Goal: Check status: Check status

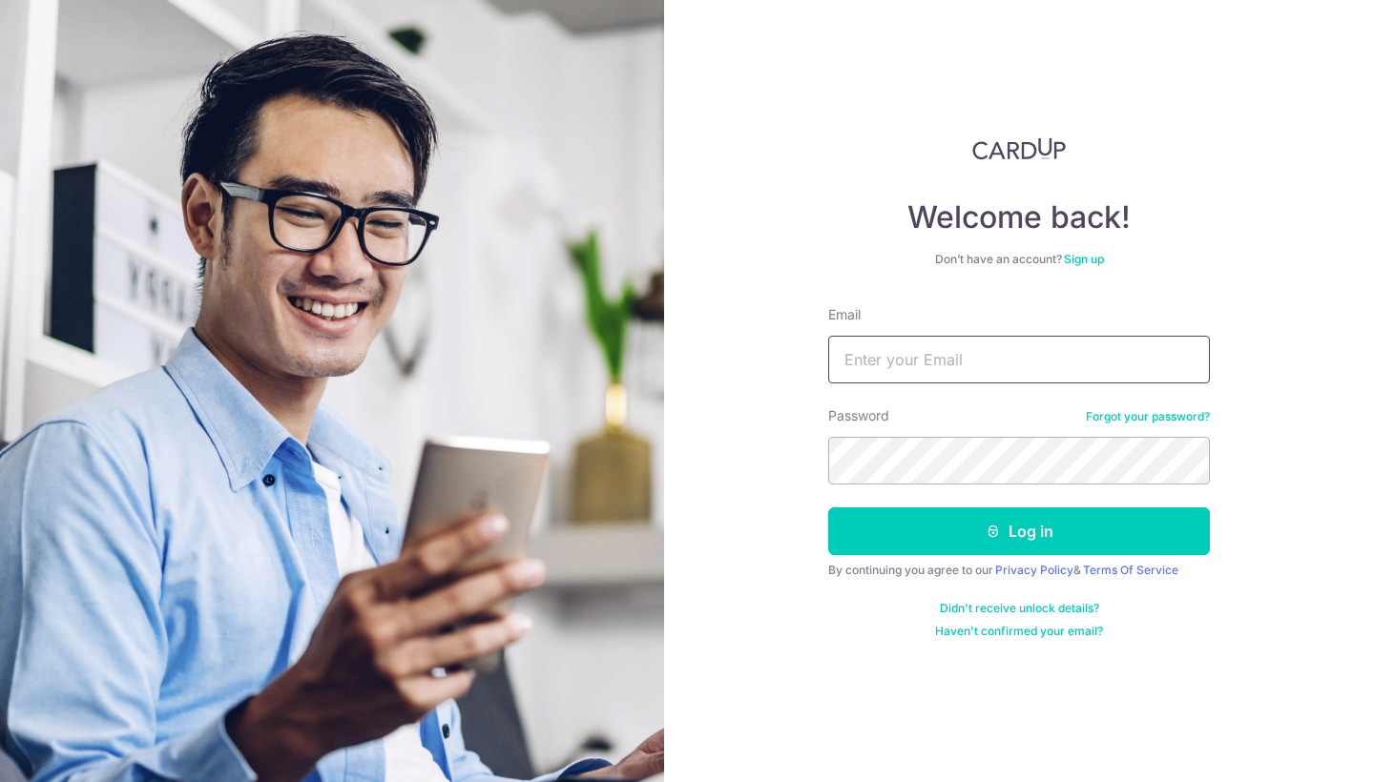
type input "[EMAIL_ADDRESS][DOMAIN_NAME]"
click at [1019, 531] on button "Log in" at bounding box center [1019, 531] width 382 height 48
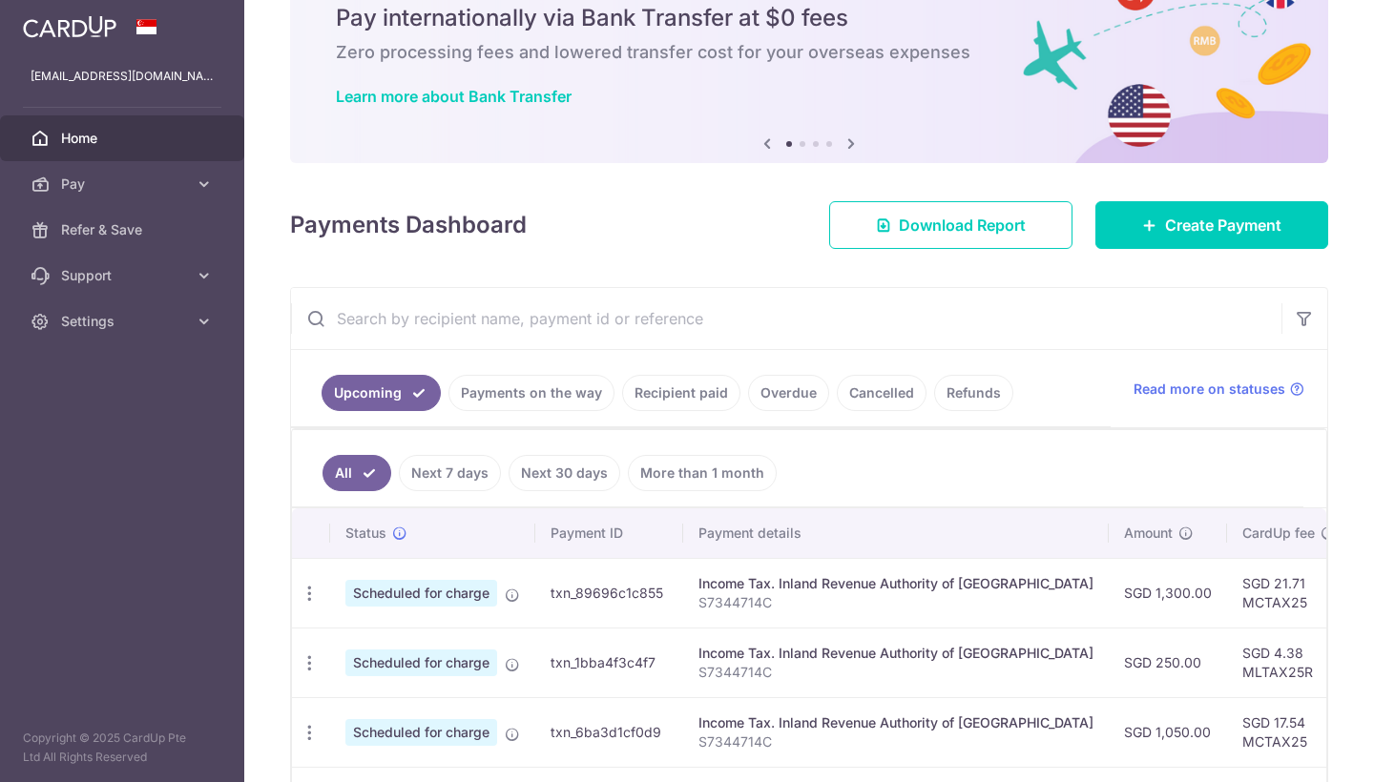
scroll to position [88, 0]
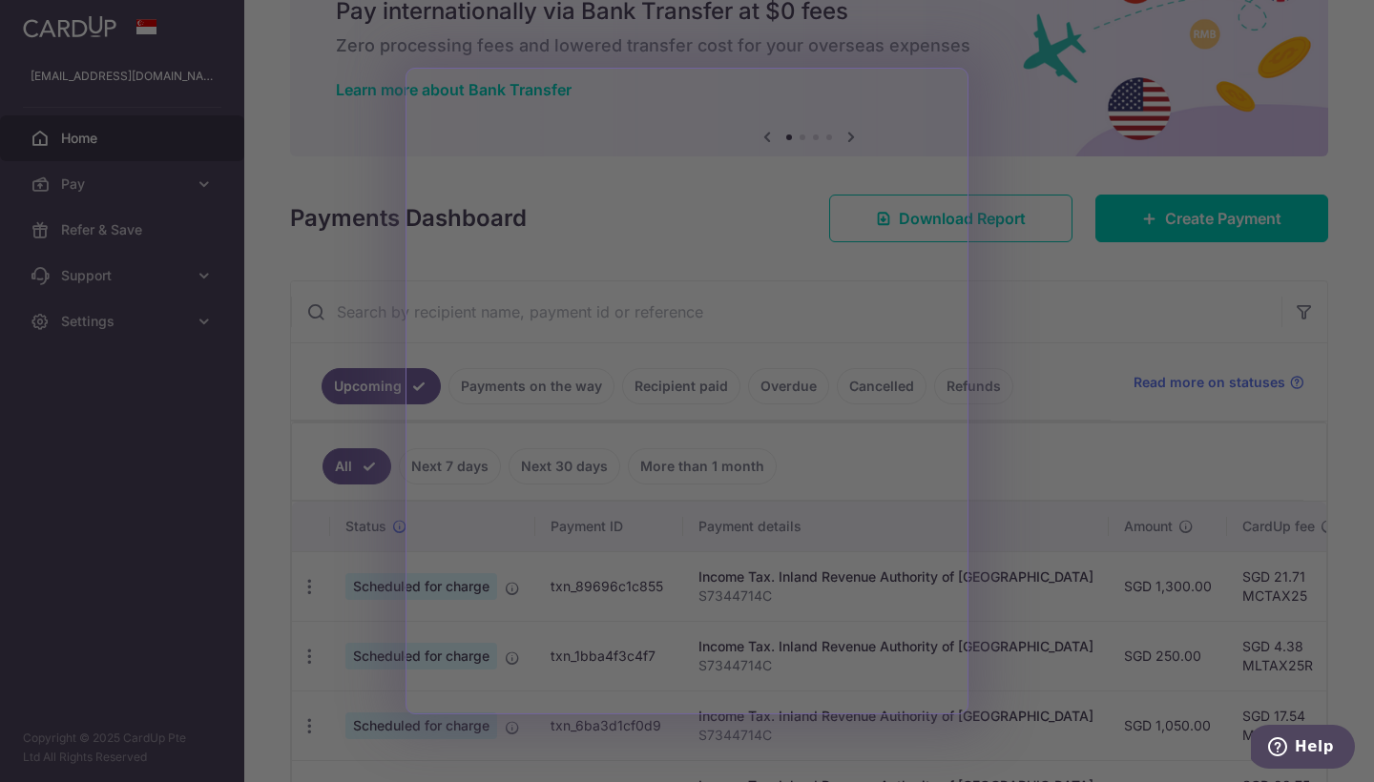
click at [1032, 344] on div at bounding box center [693, 395] width 1387 height 790
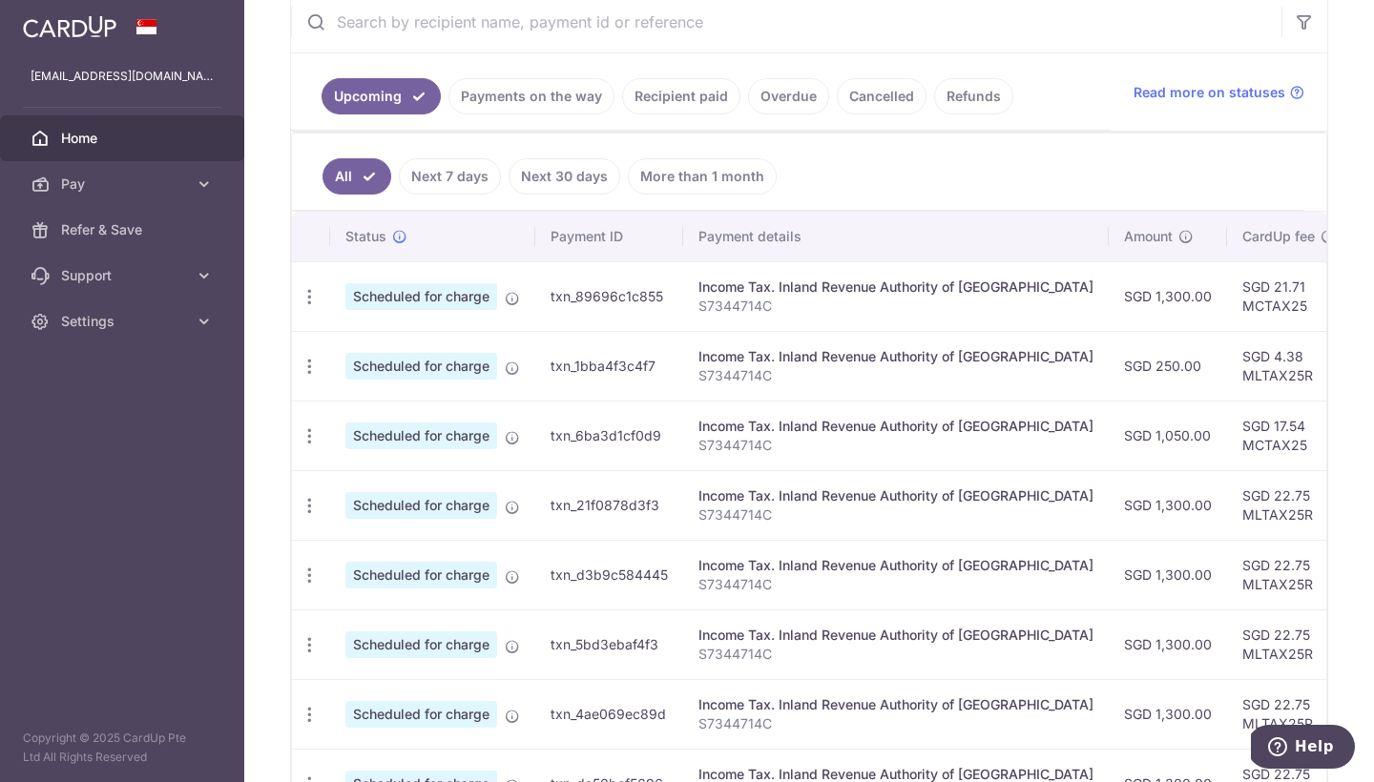
scroll to position [0, 0]
click at [692, 99] on link "Recipient paid" at bounding box center [681, 96] width 118 height 36
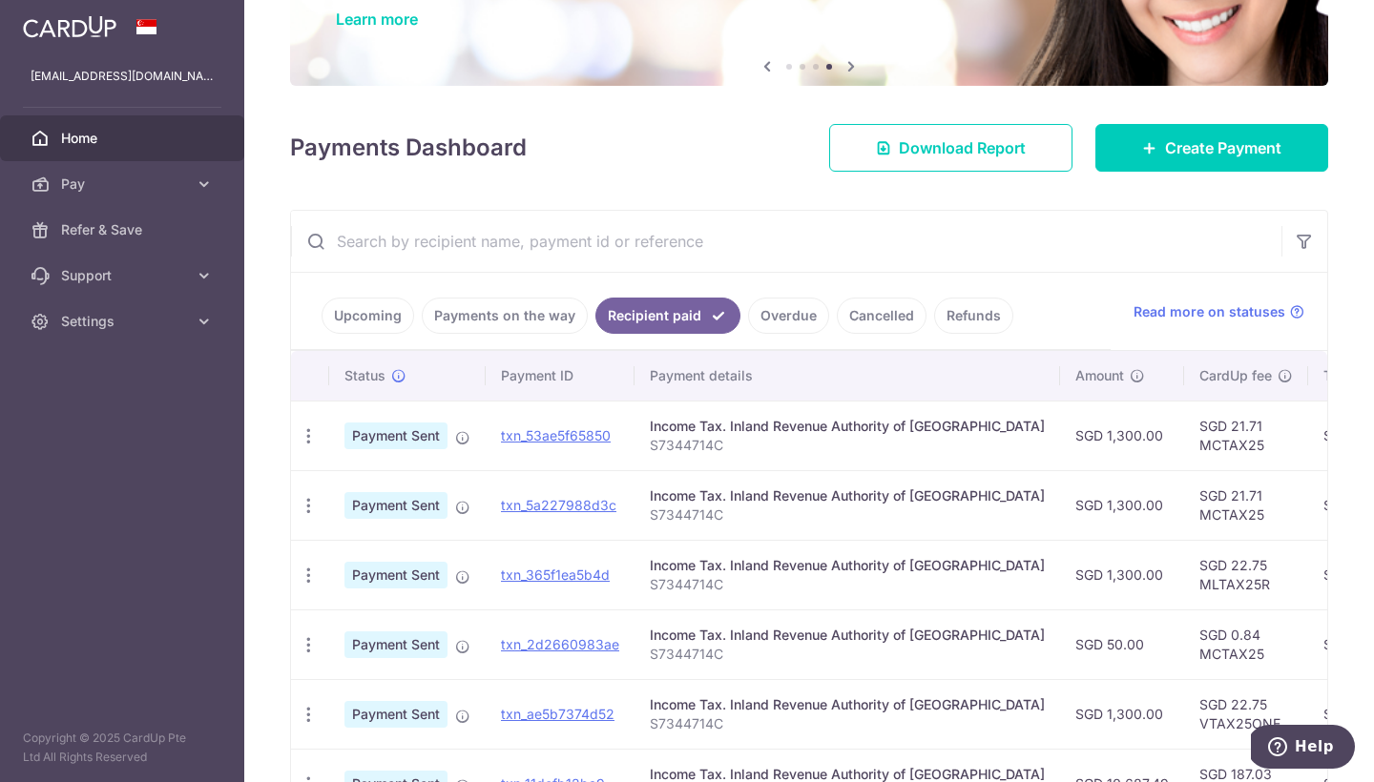
click at [379, 310] on link "Upcoming" at bounding box center [367, 316] width 93 height 36
